Goal: Task Accomplishment & Management: Manage account settings

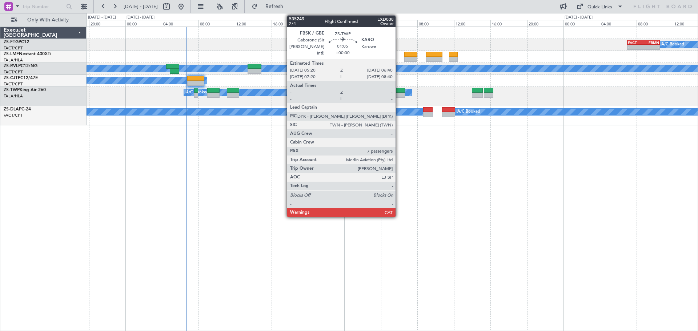
click at [399, 92] on div at bounding box center [399, 90] width 12 height 5
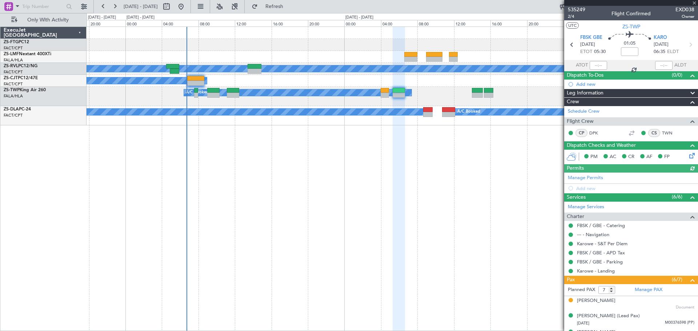
click at [688, 157] on icon at bounding box center [691, 155] width 6 height 6
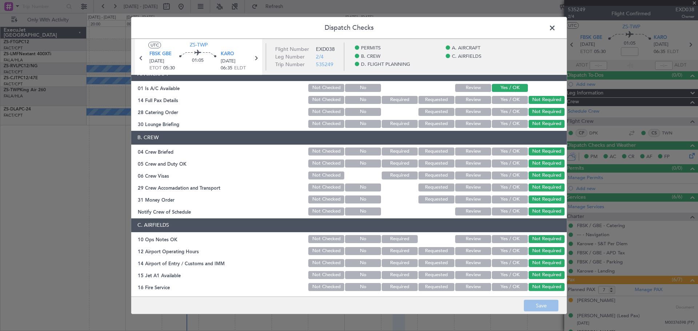
scroll to position [101, 0]
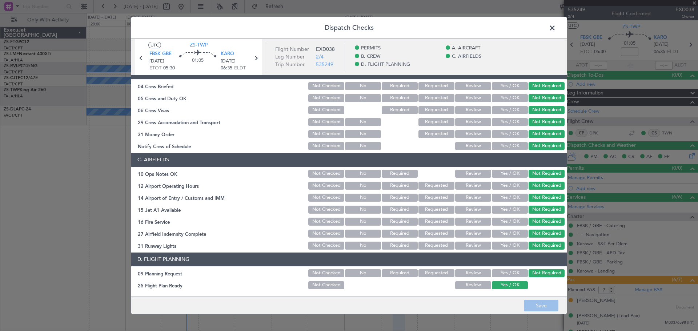
click at [482, 285] on button "Review" at bounding box center [473, 285] width 36 height 8
click at [531, 302] on button "Save" at bounding box center [541, 306] width 35 height 12
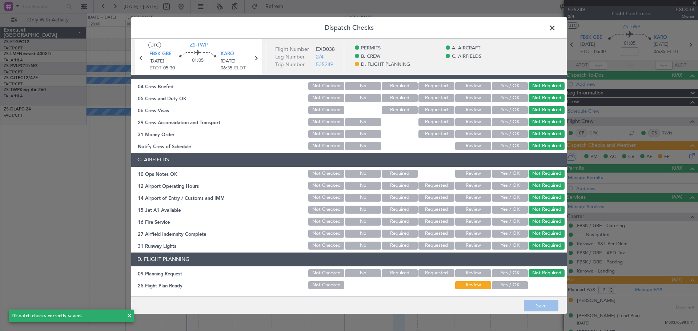
click at [556, 29] on span at bounding box center [556, 30] width 0 height 15
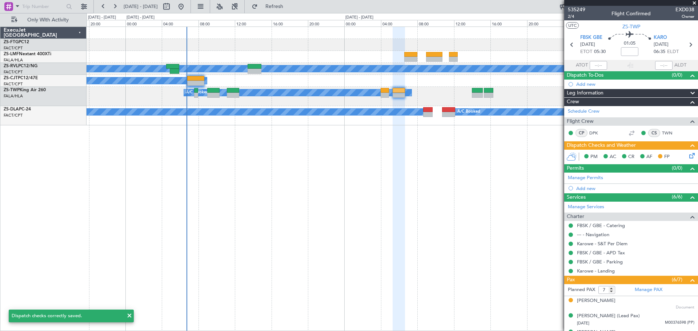
click at [694, 1] on span at bounding box center [694, 3] width 7 height 7
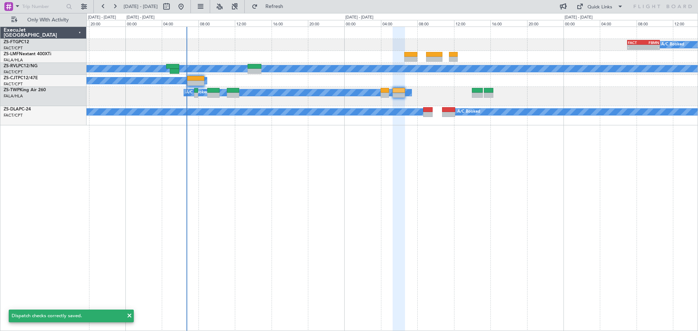
type input "0"
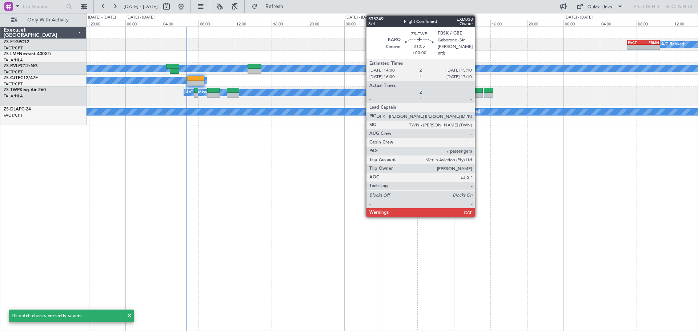
click at [478, 91] on div at bounding box center [477, 90] width 11 height 5
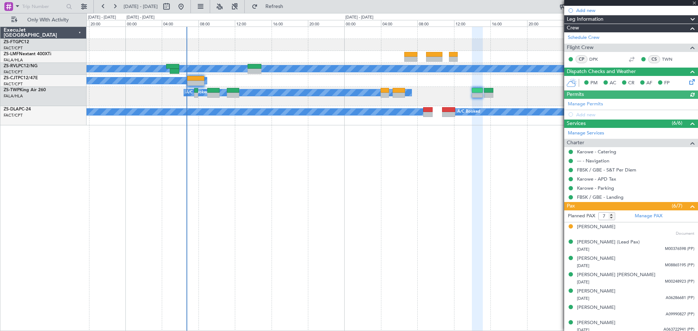
scroll to position [77, 0]
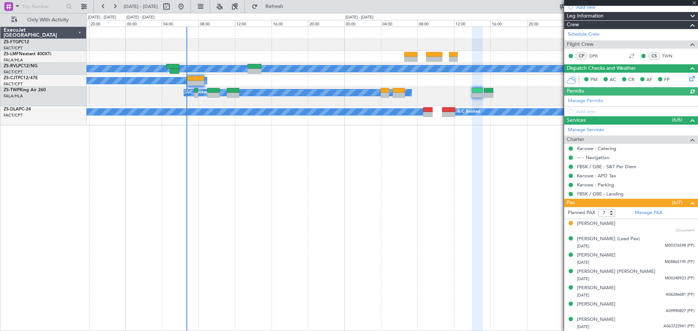
click at [688, 79] on icon at bounding box center [691, 78] width 6 height 6
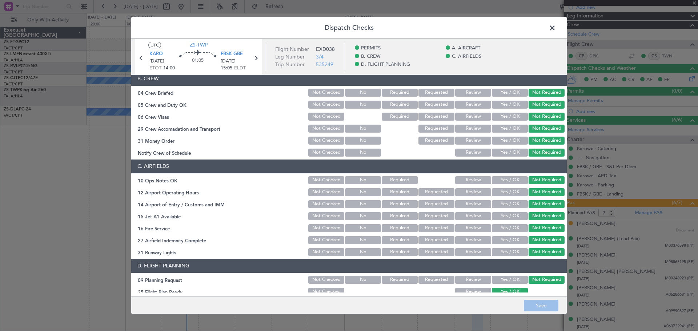
scroll to position [101, 0]
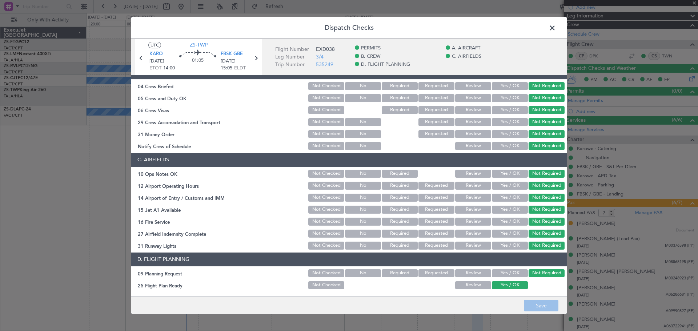
click at [467, 285] on button "Review" at bounding box center [473, 285] width 36 height 8
click at [530, 304] on button "Save" at bounding box center [541, 306] width 35 height 12
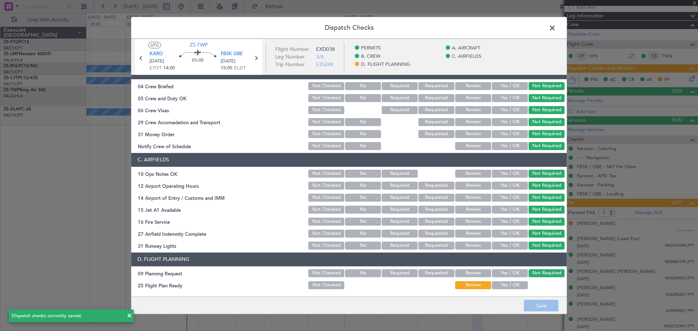
click at [556, 29] on span at bounding box center [556, 30] width 0 height 15
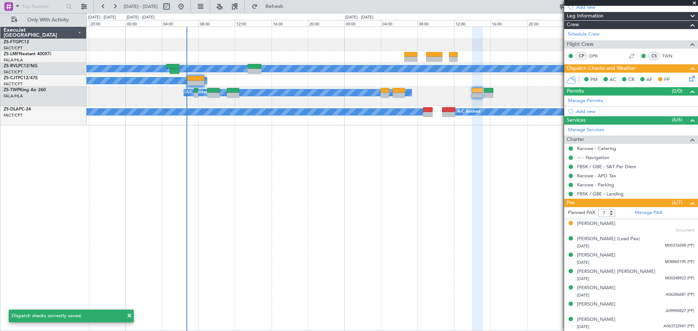
click at [694, 3] on span at bounding box center [694, 3] width 7 height 7
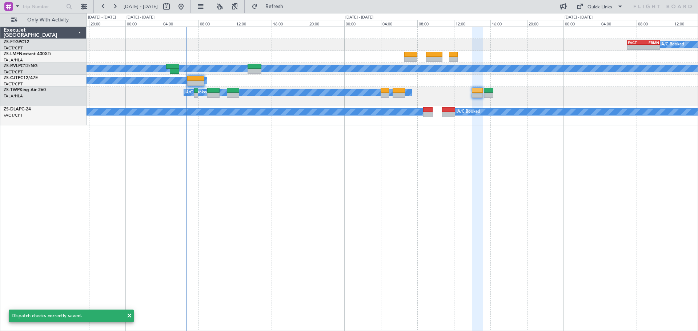
type input "0"
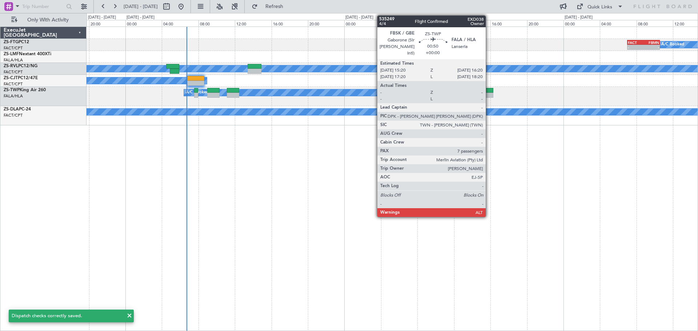
click at [489, 92] on div at bounding box center [488, 90] width 9 height 5
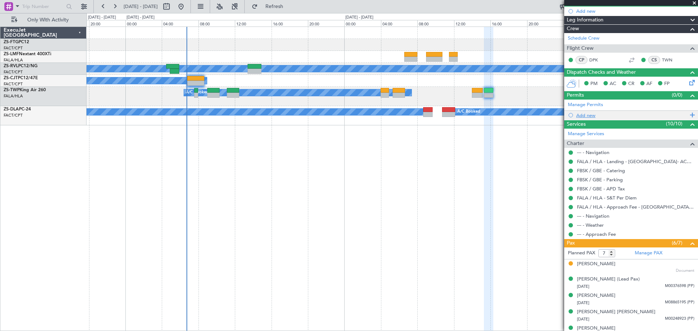
scroll to position [73, 0]
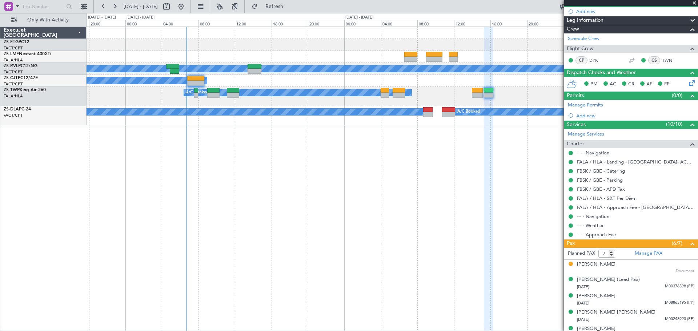
click at [688, 84] on icon at bounding box center [691, 82] width 6 height 6
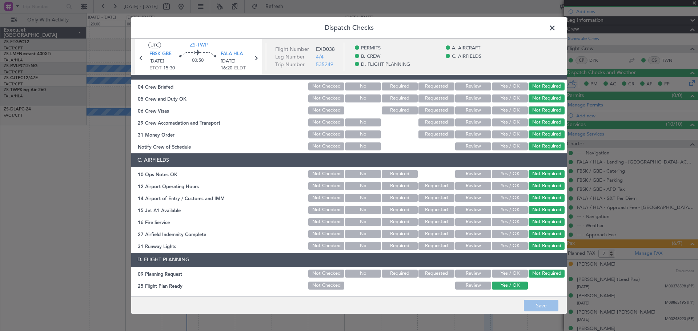
scroll to position [101, 0]
click at [472, 285] on button "Review" at bounding box center [473, 285] width 36 height 8
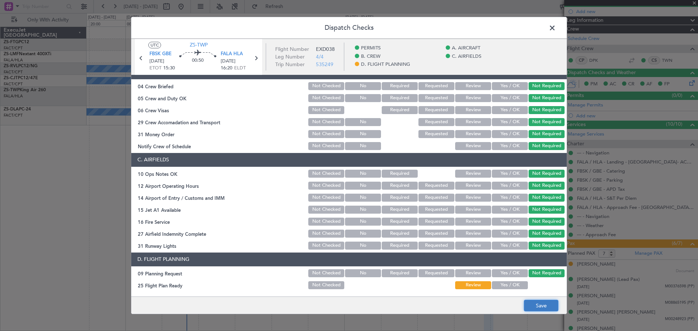
click at [532, 305] on button "Save" at bounding box center [541, 306] width 35 height 12
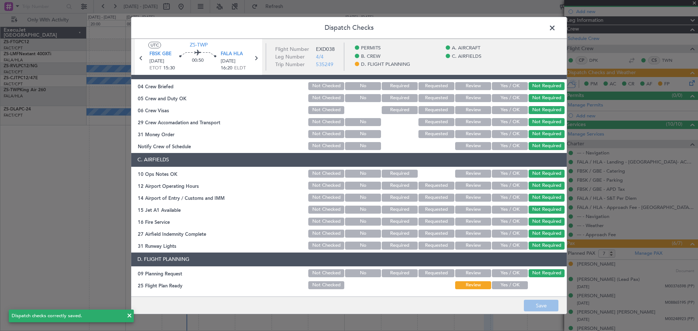
drag, startPoint x: 552, startPoint y: 26, endPoint x: 562, endPoint y: 27, distance: 9.5
click at [556, 26] on span at bounding box center [556, 30] width 0 height 15
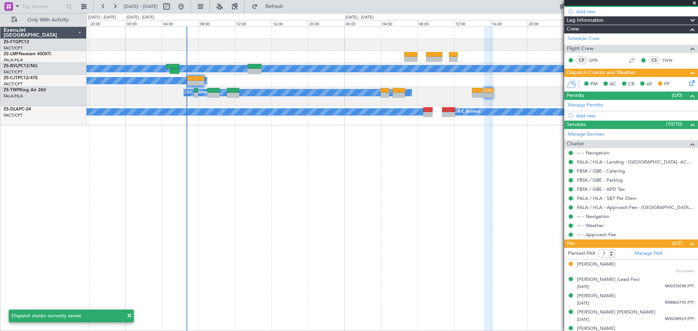
click at [693, 2] on span at bounding box center [694, 3] width 7 height 7
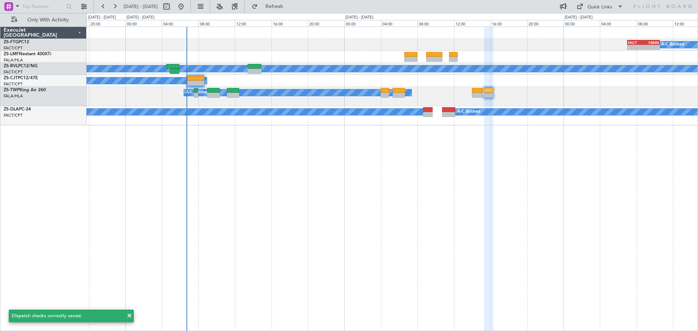
type input "0"
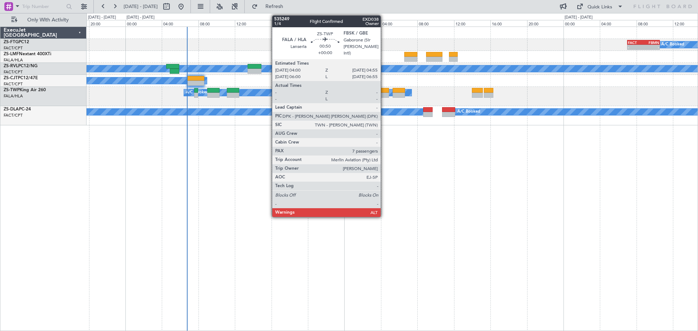
click at [384, 93] on div at bounding box center [385, 95] width 9 height 5
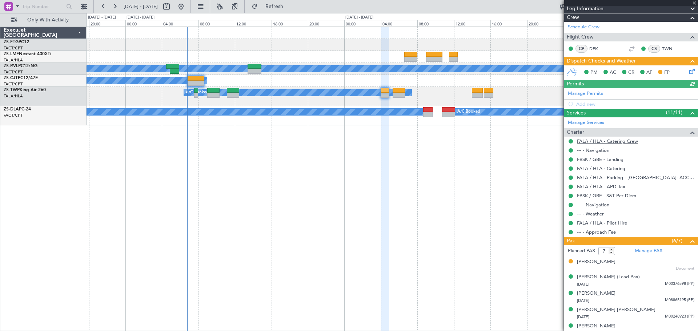
scroll to position [122, 0]
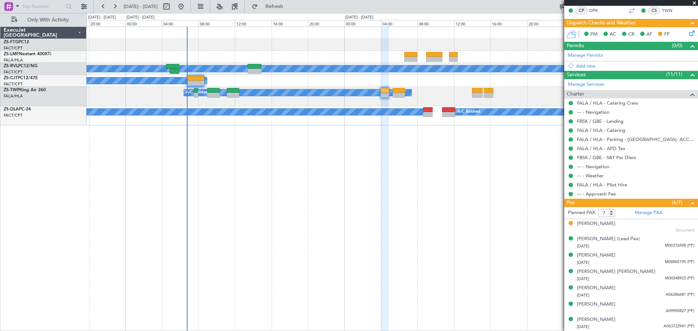
click at [693, 3] on span at bounding box center [694, 3] width 7 height 7
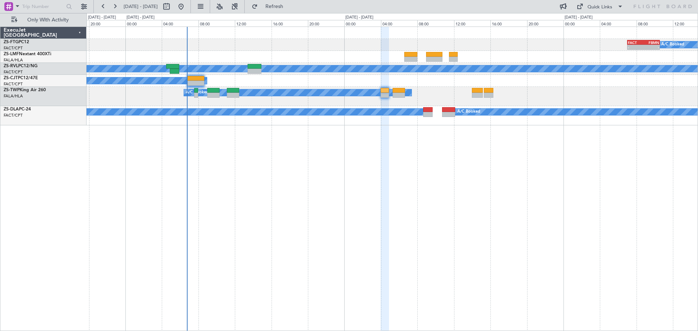
type input "0"
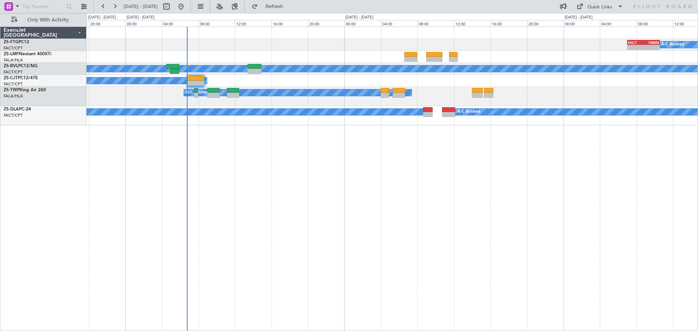
scroll to position [0, 0]
